Goal: Transaction & Acquisition: Book appointment/travel/reservation

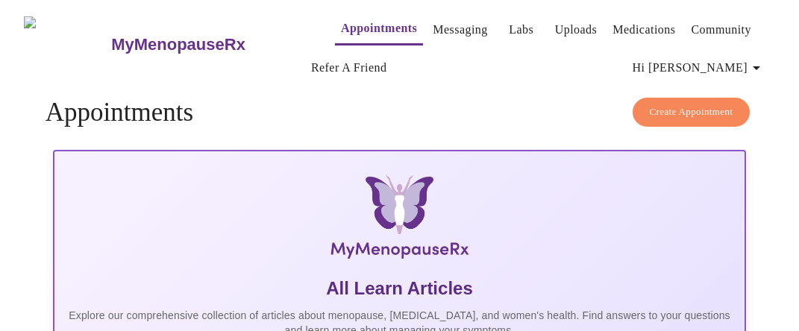
scroll to position [207, 0]
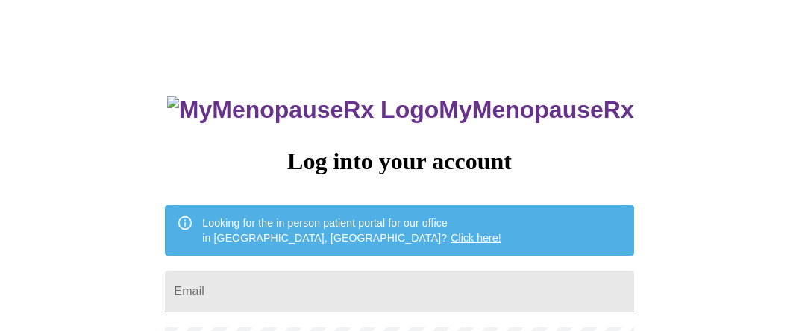
scroll to position [177, 0]
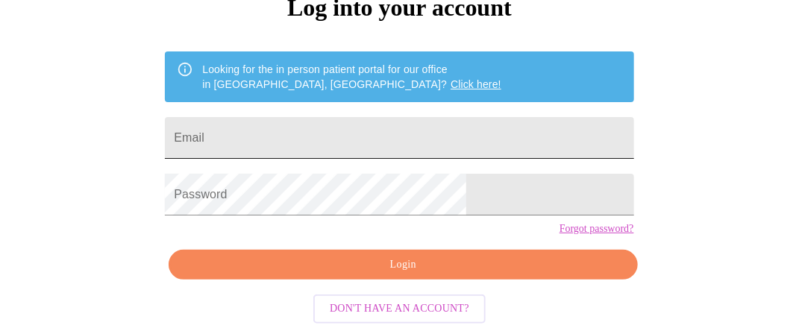
click at [386, 117] on input "Email" at bounding box center [399, 138] width 468 height 42
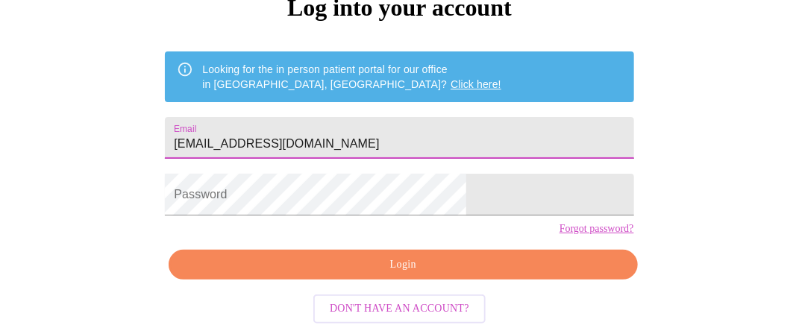
type input "valeriemhernandez@outlook.com"
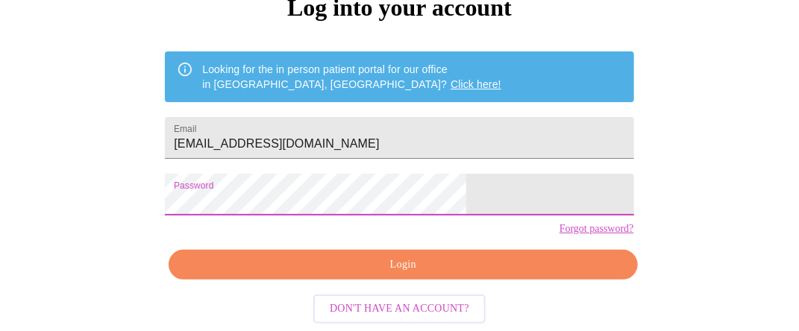
click at [388, 262] on span "Login" at bounding box center [403, 265] width 434 height 19
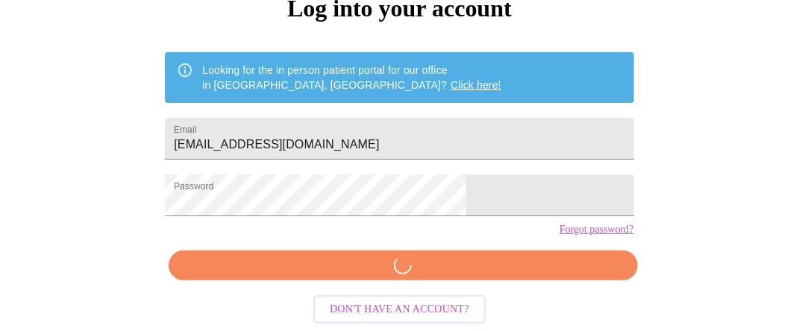
scroll to position [177, 0]
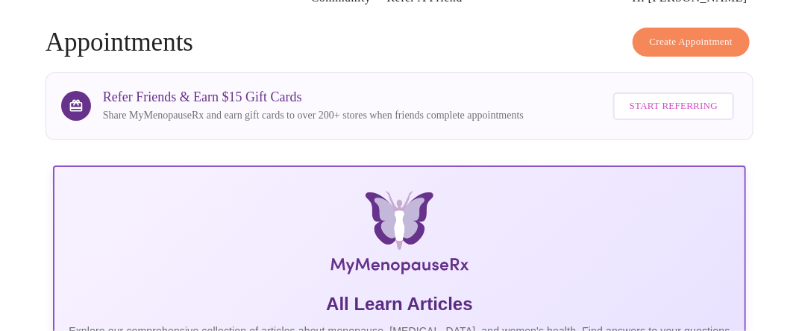
scroll to position [28, 0]
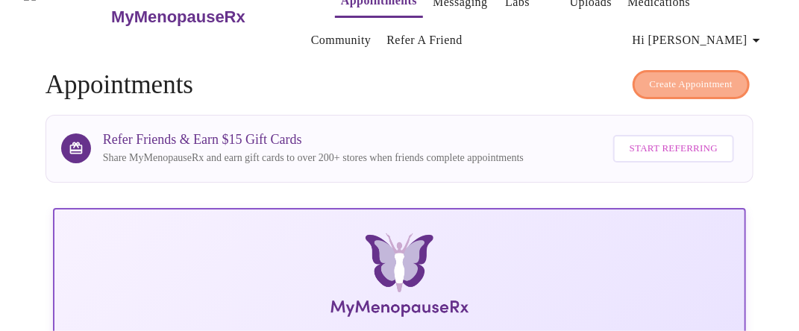
click at [686, 76] on span "Create Appointment" at bounding box center [691, 84] width 84 height 17
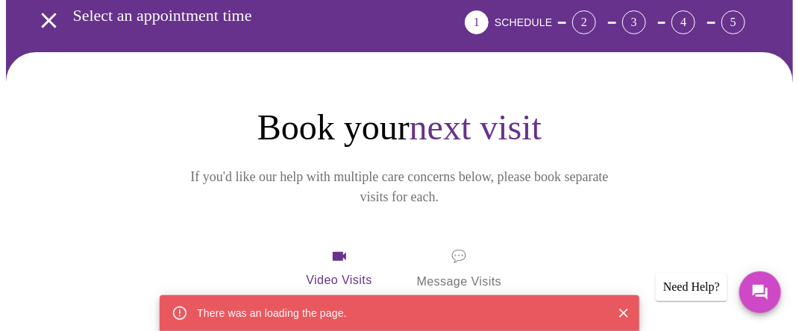
scroll to position [119, 0]
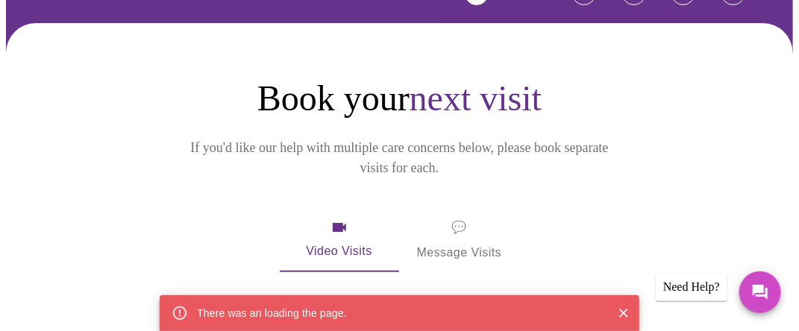
click at [606, 208] on div "Video Visits 💬 Message Visits" at bounding box center [399, 240] width 596 height 64
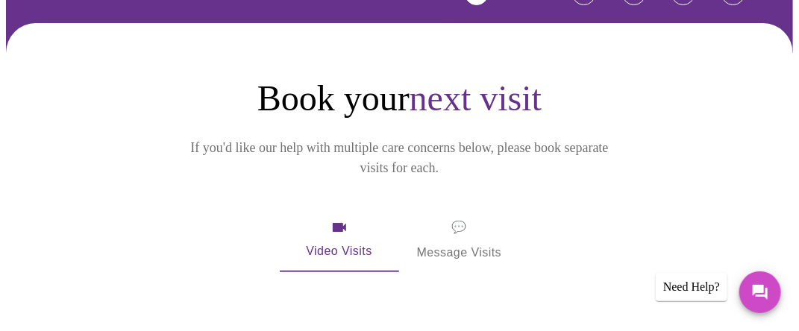
click at [335, 220] on span "Video Visits" at bounding box center [339, 239] width 84 height 43
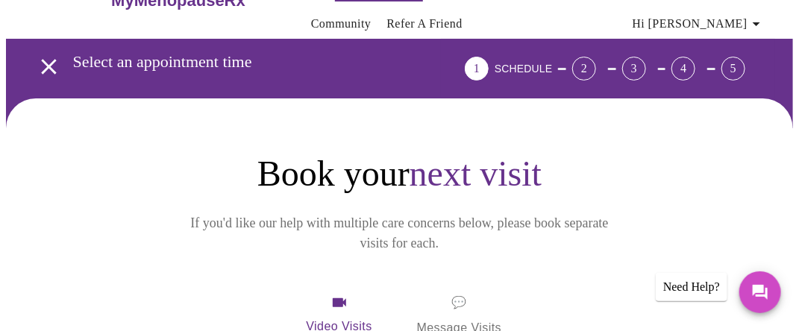
scroll to position [0, 0]
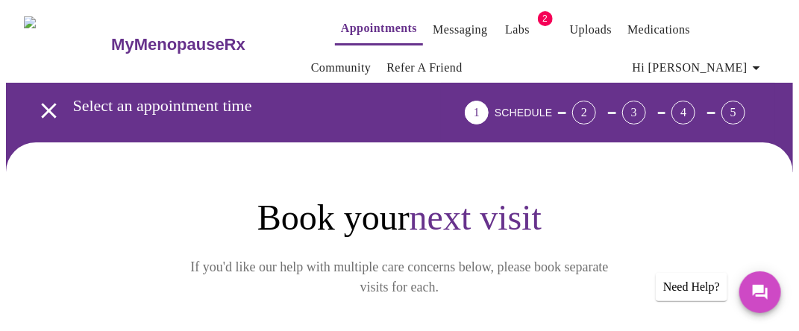
click at [596, 104] on div "2" at bounding box center [584, 113] width 24 height 24
click at [359, 25] on link "Appointments" at bounding box center [379, 28] width 76 height 21
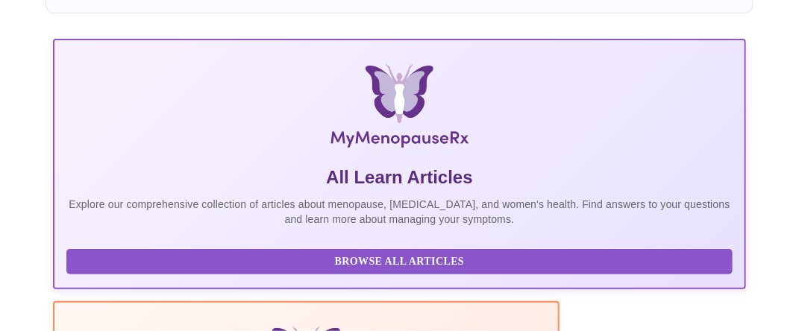
scroll to position [75, 0]
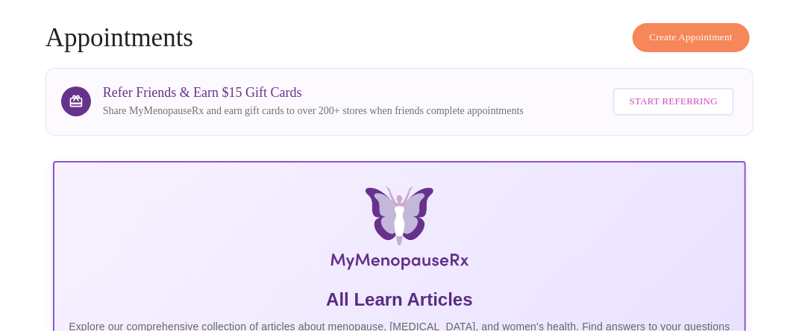
click at [692, 31] on span "Create Appointment" at bounding box center [691, 37] width 84 height 17
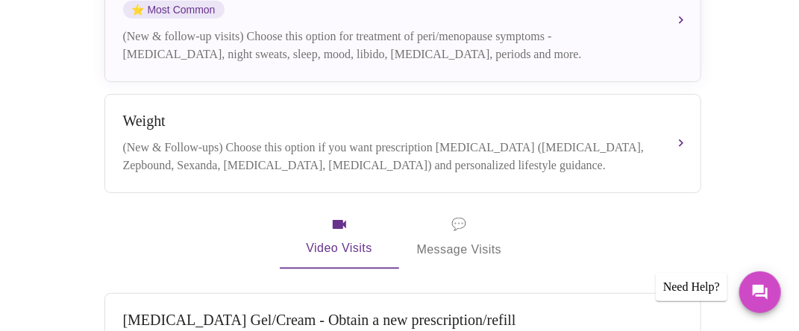
scroll to position [403, 0]
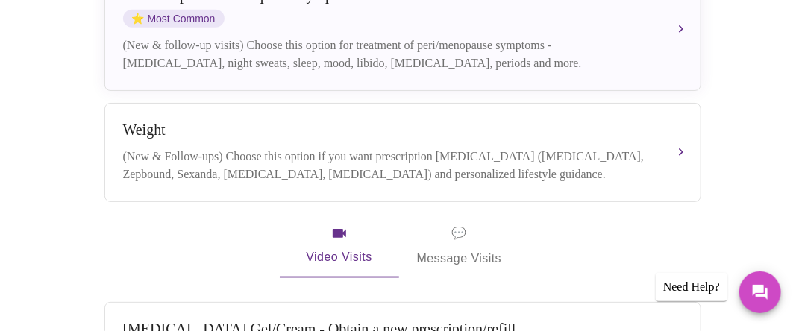
click at [328, 233] on span "Video Visits" at bounding box center [339, 245] width 84 height 43
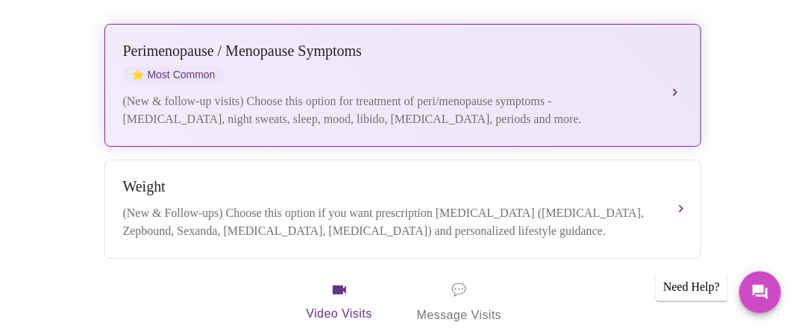
scroll to position [329, 0]
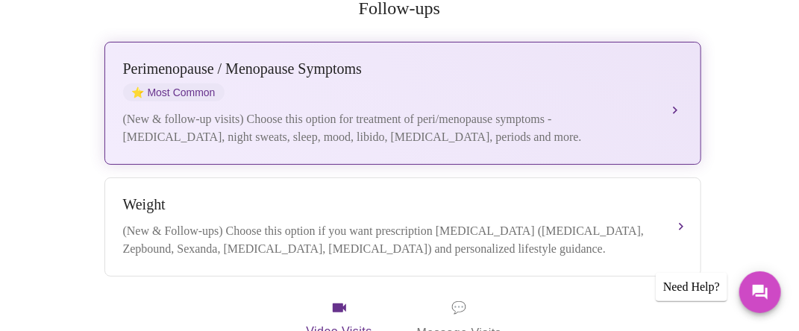
click at [596, 110] on div "(New & follow-up visits) Choose this option for treatment of peri/menopause sym…" at bounding box center [387, 128] width 529 height 36
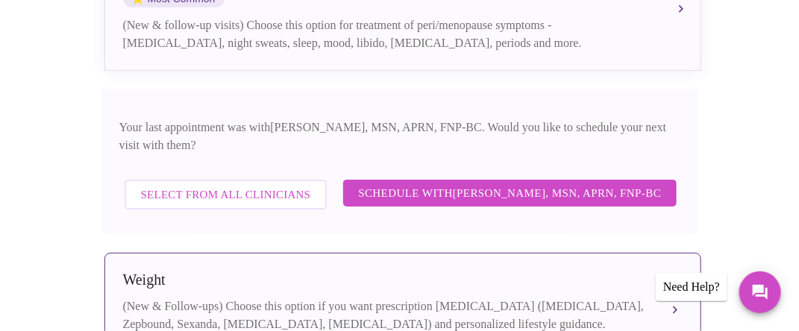
scroll to position [478, 0]
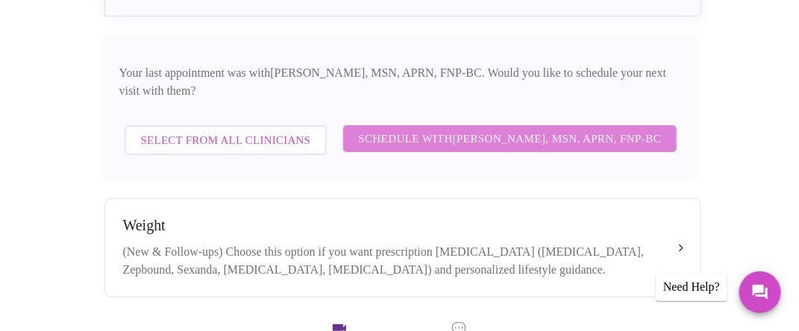
click at [549, 129] on span "Schedule with Larissa Wright, MSN, APRN, FNP-BC" at bounding box center [509, 138] width 303 height 19
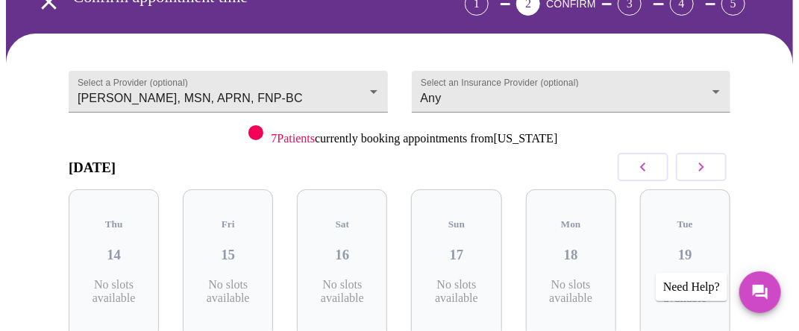
scroll to position [149, 0]
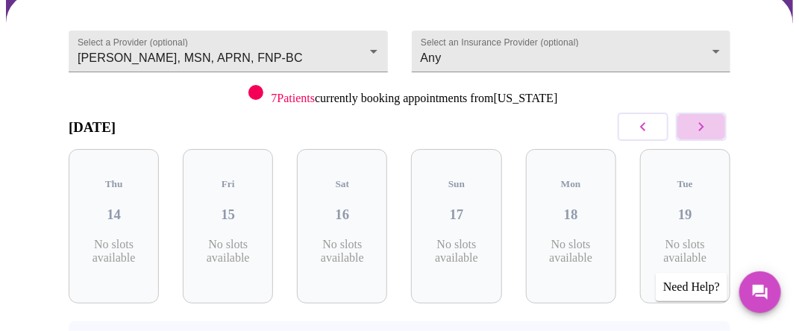
click at [710, 127] on icon "button" at bounding box center [701, 127] width 18 height 18
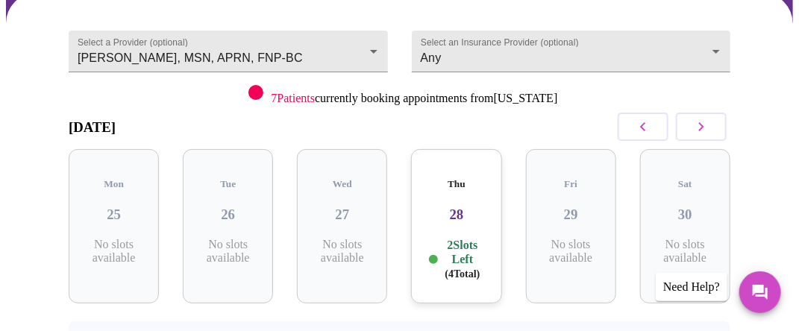
click at [710, 127] on icon "button" at bounding box center [701, 127] width 18 height 18
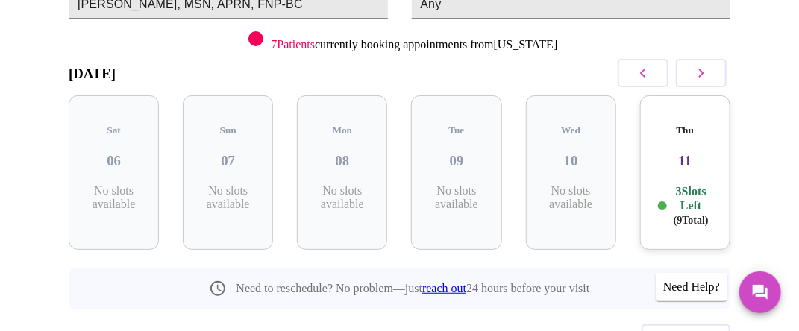
scroll to position [224, 0]
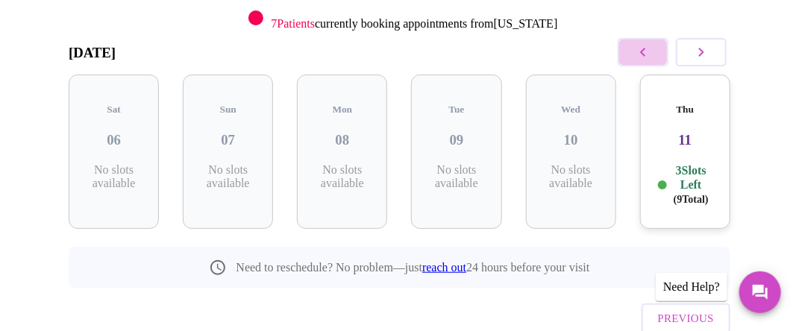
click at [640, 52] on icon "button" at bounding box center [643, 52] width 18 height 18
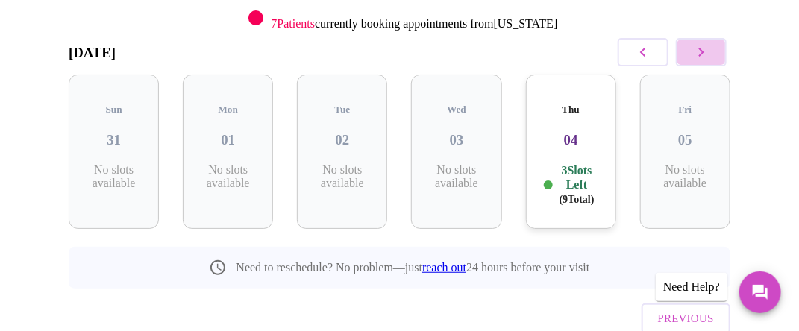
click at [710, 51] on icon "button" at bounding box center [701, 52] width 18 height 18
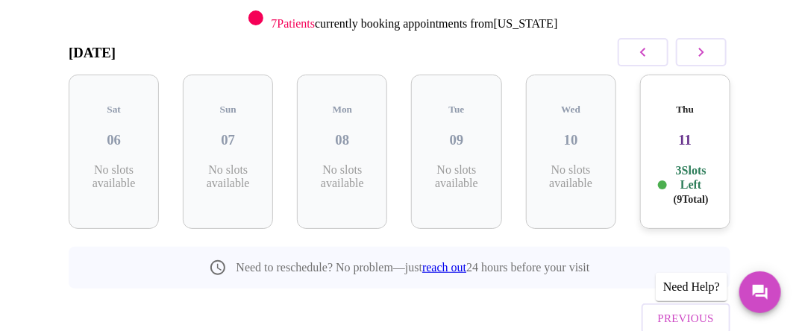
click at [690, 164] on p "3 Slots Left ( 9 Total)" at bounding box center [691, 184] width 42 height 43
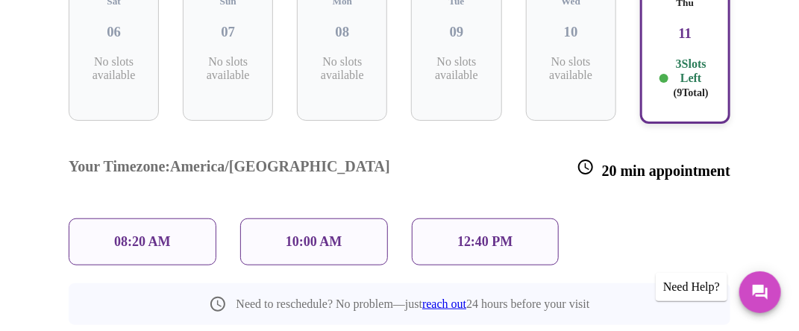
scroll to position [373, 0]
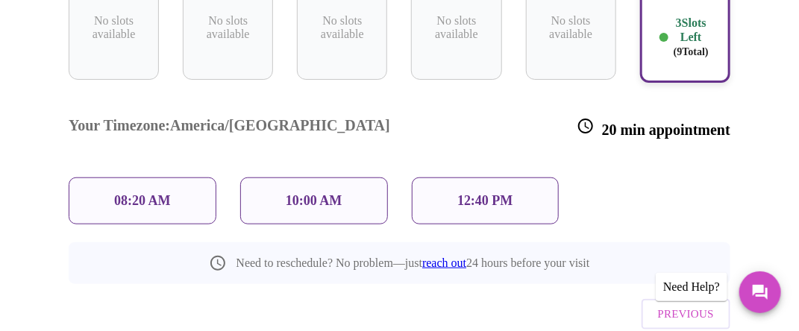
click at [528, 177] on div "12:40 PM" at bounding box center [486, 200] width 148 height 47
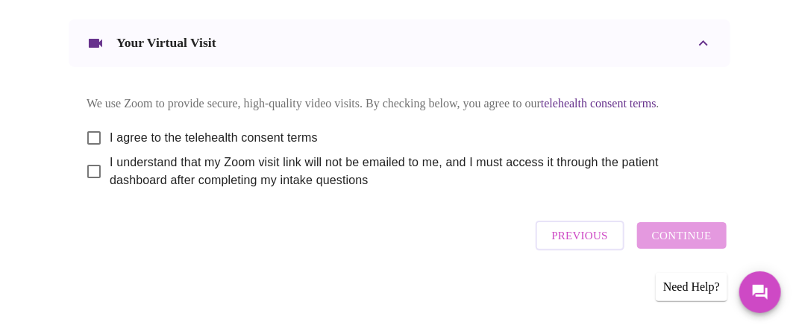
scroll to position [845, 0]
click at [708, 238] on div "Previous Continue" at bounding box center [631, 235] width 198 height 45
click at [88, 132] on input "I agree to the telehealth consent terms" at bounding box center [93, 137] width 31 height 31
checkbox input "true"
click at [89, 163] on input "I understand that my Zoom visit link will not be emailed to me, and I must acce…" at bounding box center [93, 171] width 31 height 31
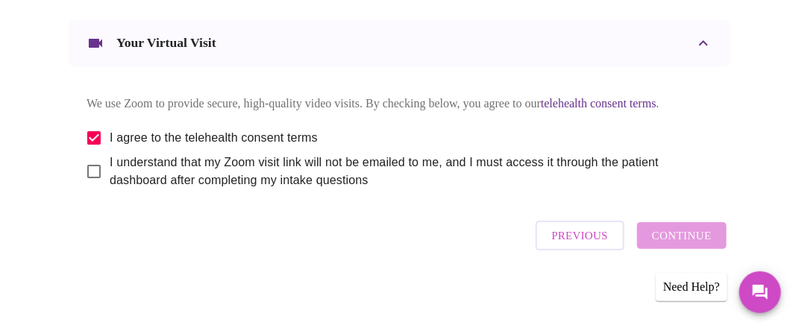
checkbox input "true"
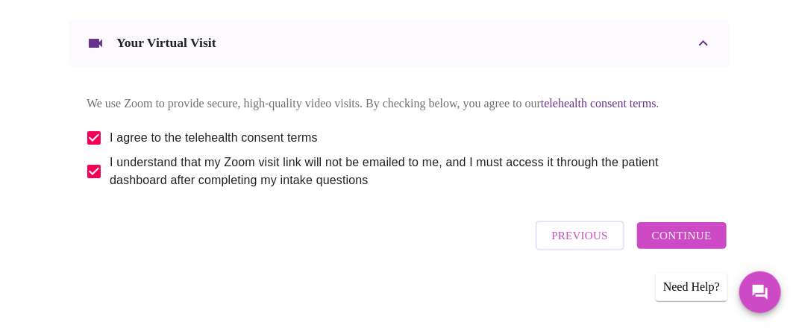
click at [701, 239] on span "Continue" at bounding box center [682, 235] width 60 height 19
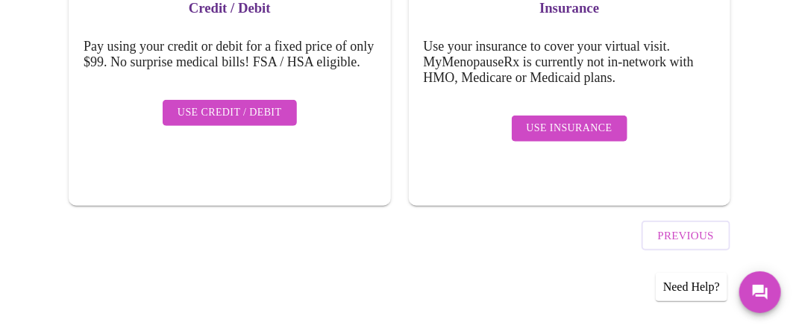
scroll to position [324, 0]
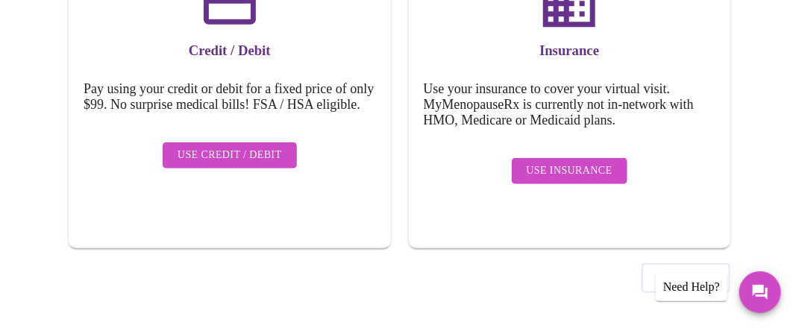
click at [585, 162] on span "Use Insurance" at bounding box center [569, 171] width 86 height 19
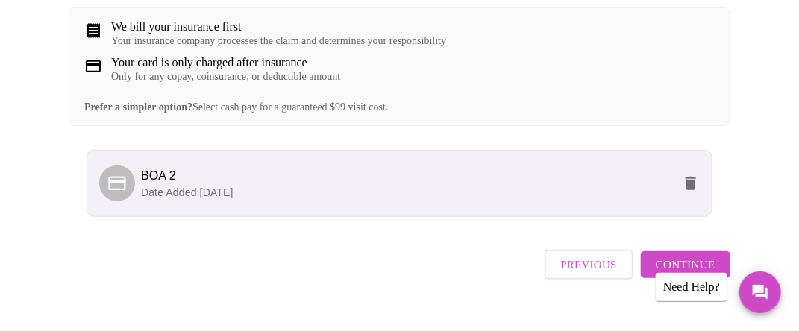
scroll to position [335, 0]
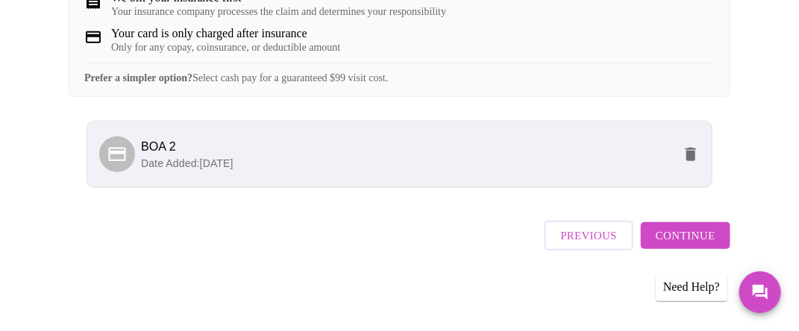
click at [697, 232] on span "Continue" at bounding box center [685, 235] width 60 height 19
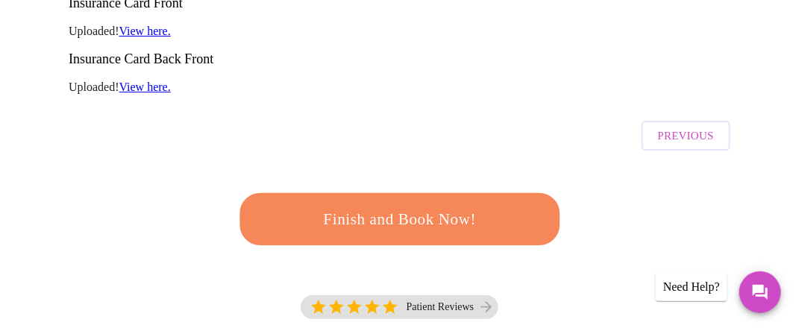
scroll to position [522, 0]
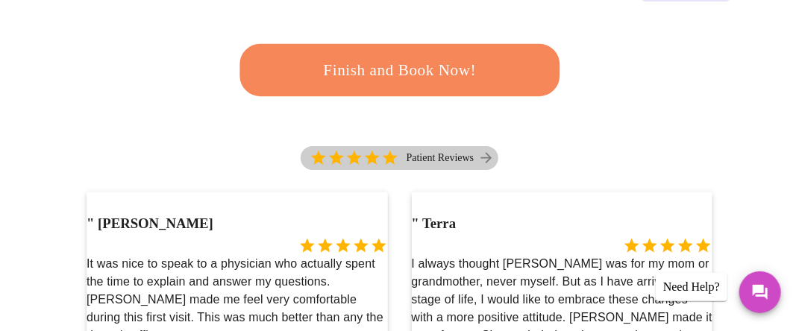
click at [484, 150] on icon at bounding box center [486, 158] width 16 height 16
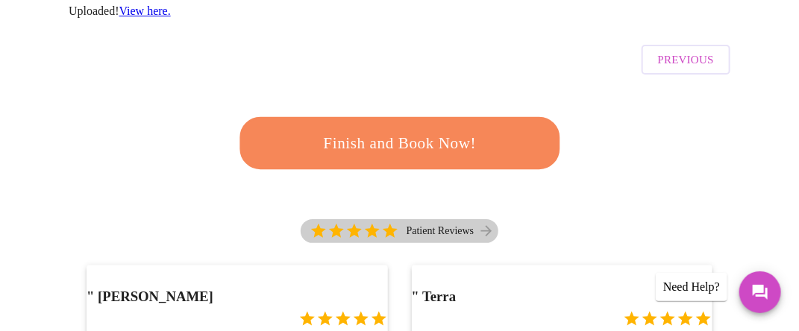
scroll to position [399, 0]
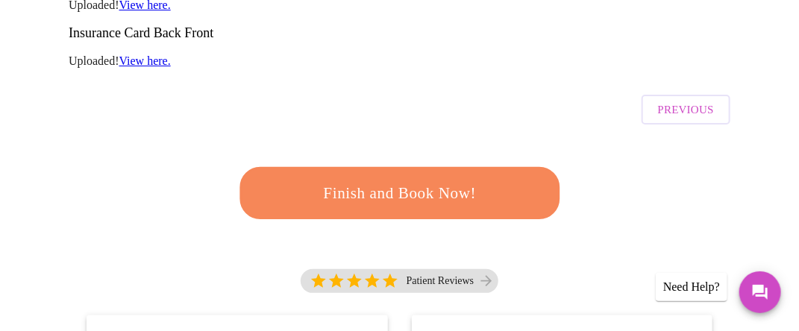
click at [456, 180] on span "Finish and Book Now!" at bounding box center [400, 194] width 276 height 28
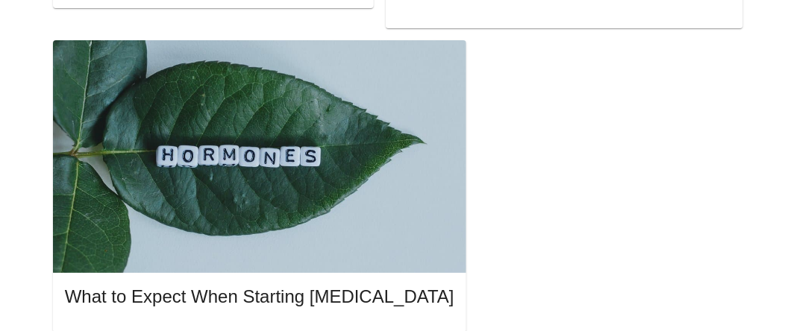
scroll to position [921, 0]
